Goal: Find contact information: Find contact information

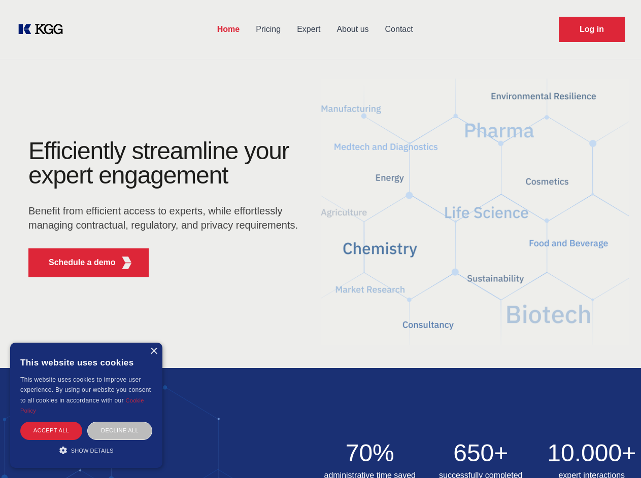
click at [320, 239] on div "Efficiently streamline your expert engagement Benefit from efficient access to …" at bounding box center [166, 212] width 308 height 147
click at [76, 263] on p "Schedule a demo" at bounding box center [82, 263] width 67 height 12
click at [153, 352] on div "× This website uses cookies This website uses cookies to improve user experienc…" at bounding box center [86, 405] width 152 height 125
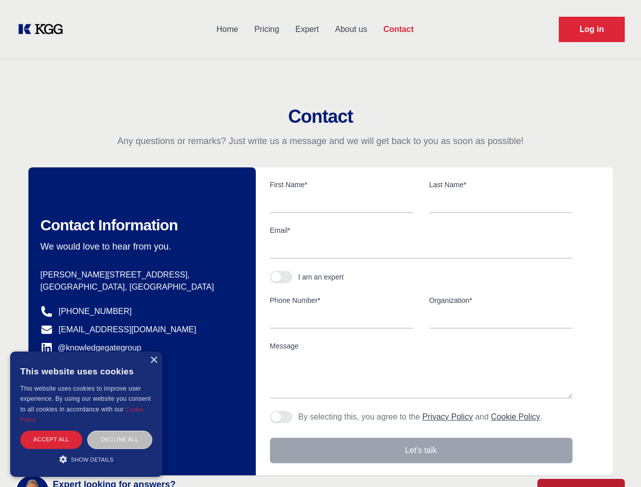
click at [51, 431] on div "Accept all" at bounding box center [51, 440] width 62 height 18
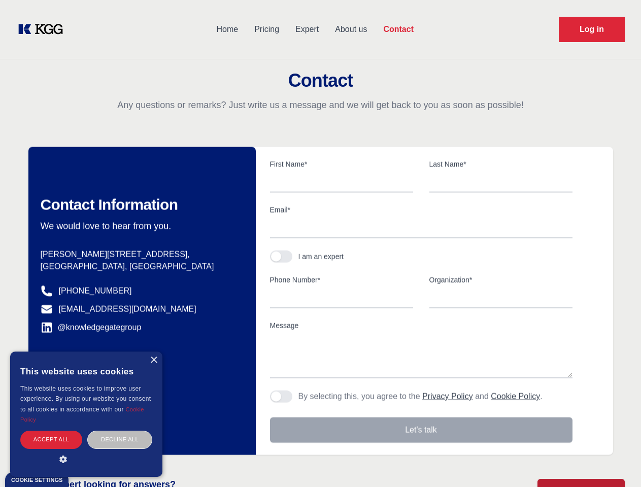
click at [120, 431] on div "Decline all" at bounding box center [119, 440] width 65 height 18
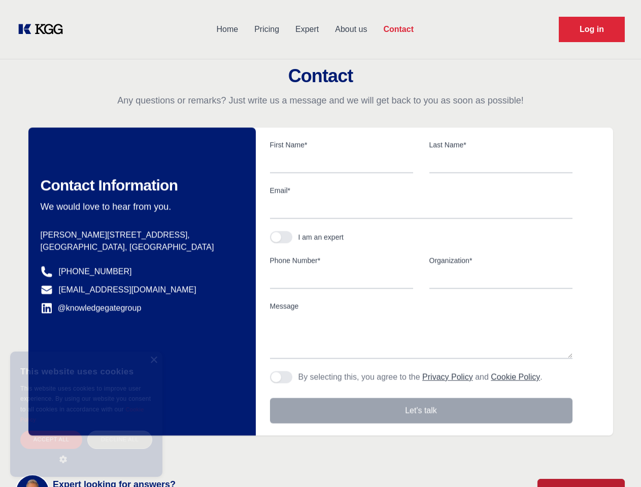
click at [86, 450] on main "Contact Any questions or remarks? Just write us a message and we will get back …" at bounding box center [320, 264] width 641 height 528
